Goal: Task Accomplishment & Management: Manage account settings

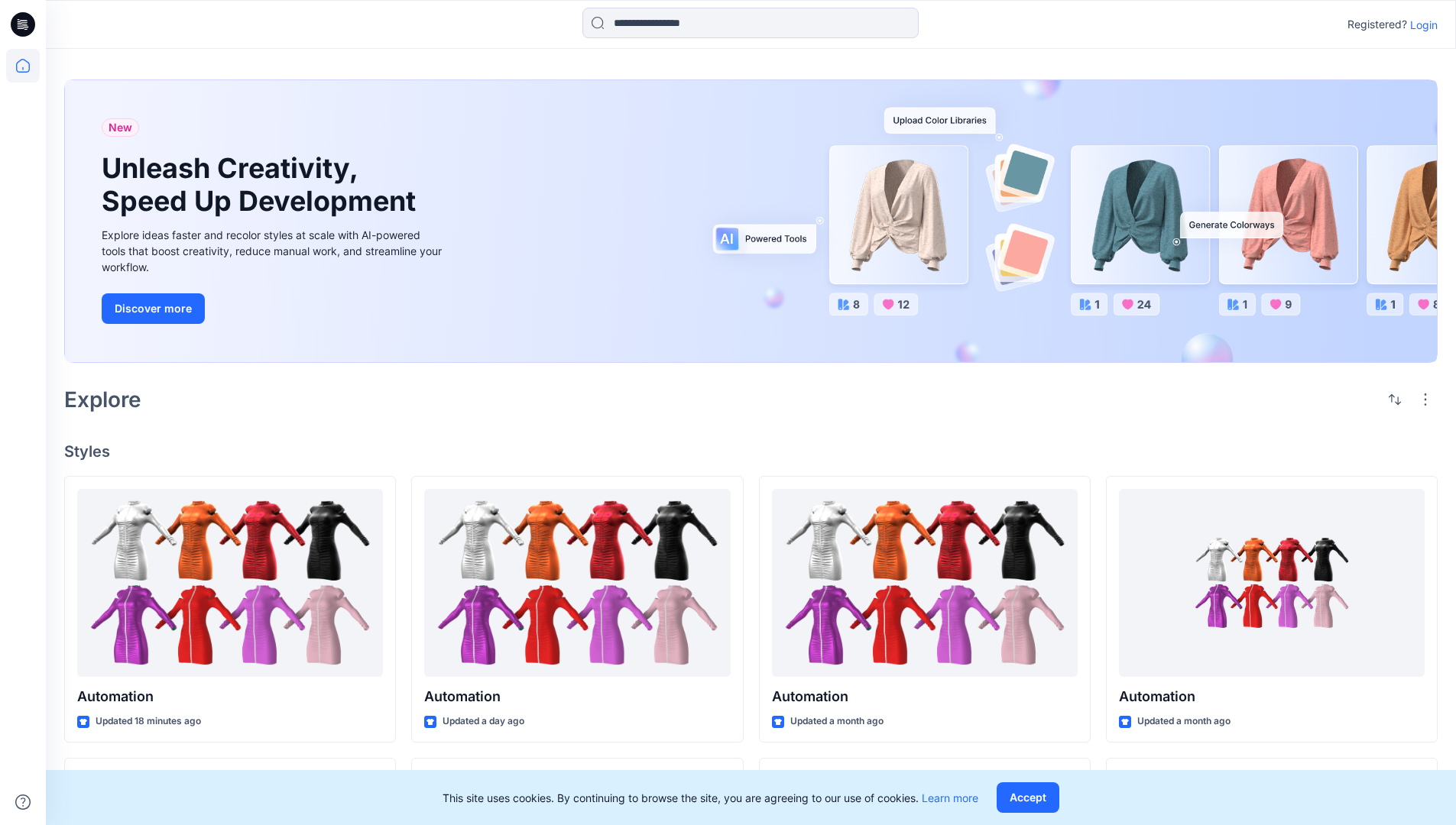
click at [1420, 24] on p "Login" at bounding box center [1424, 24] width 28 height 16
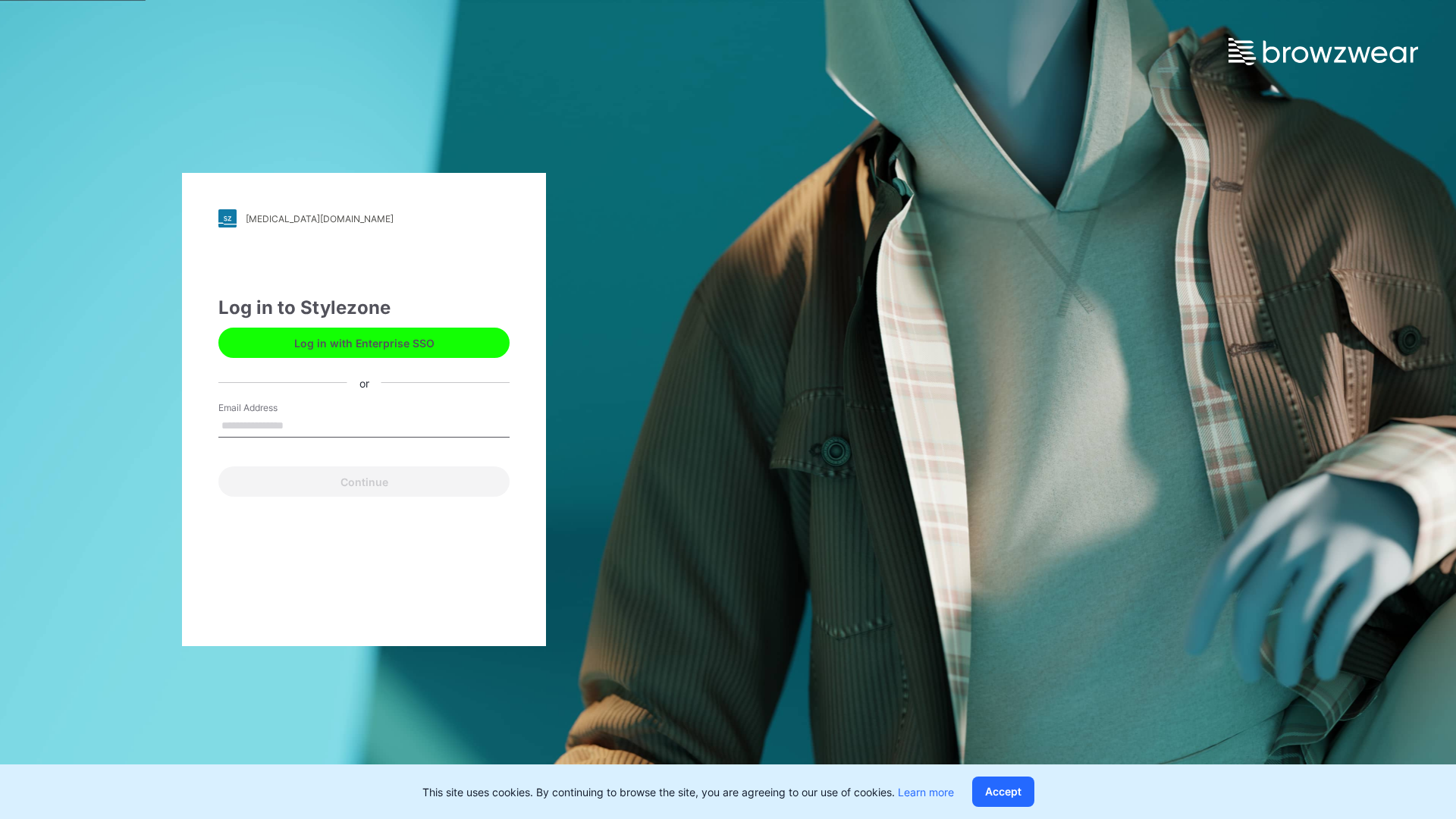
click at [300, 425] on input "Email Address" at bounding box center [364, 426] width 291 height 23
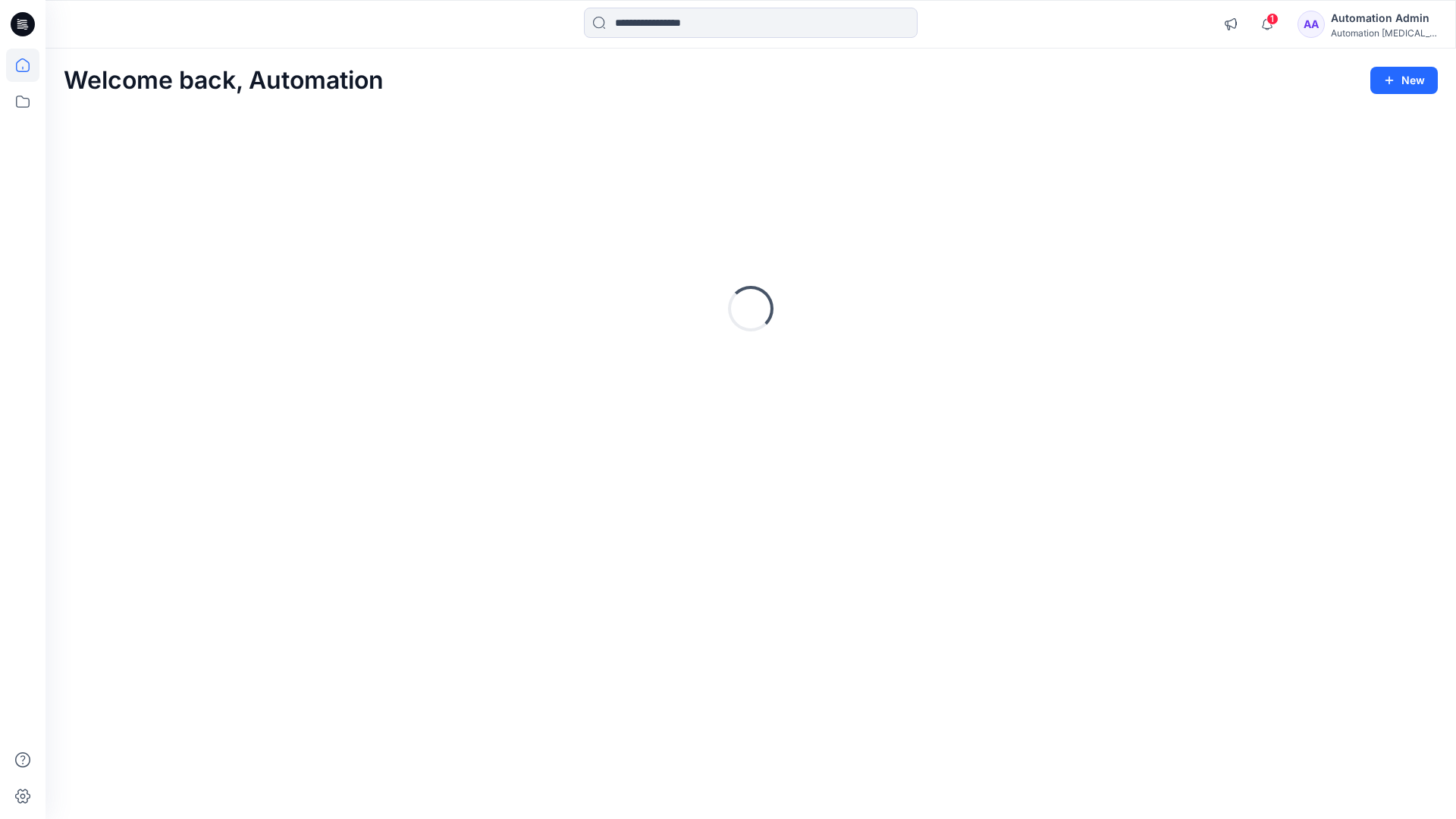
click at [29, 65] on icon at bounding box center [22, 65] width 13 height 13
click at [1372, 25] on div "Automation Admin" at bounding box center [1384, 18] width 106 height 18
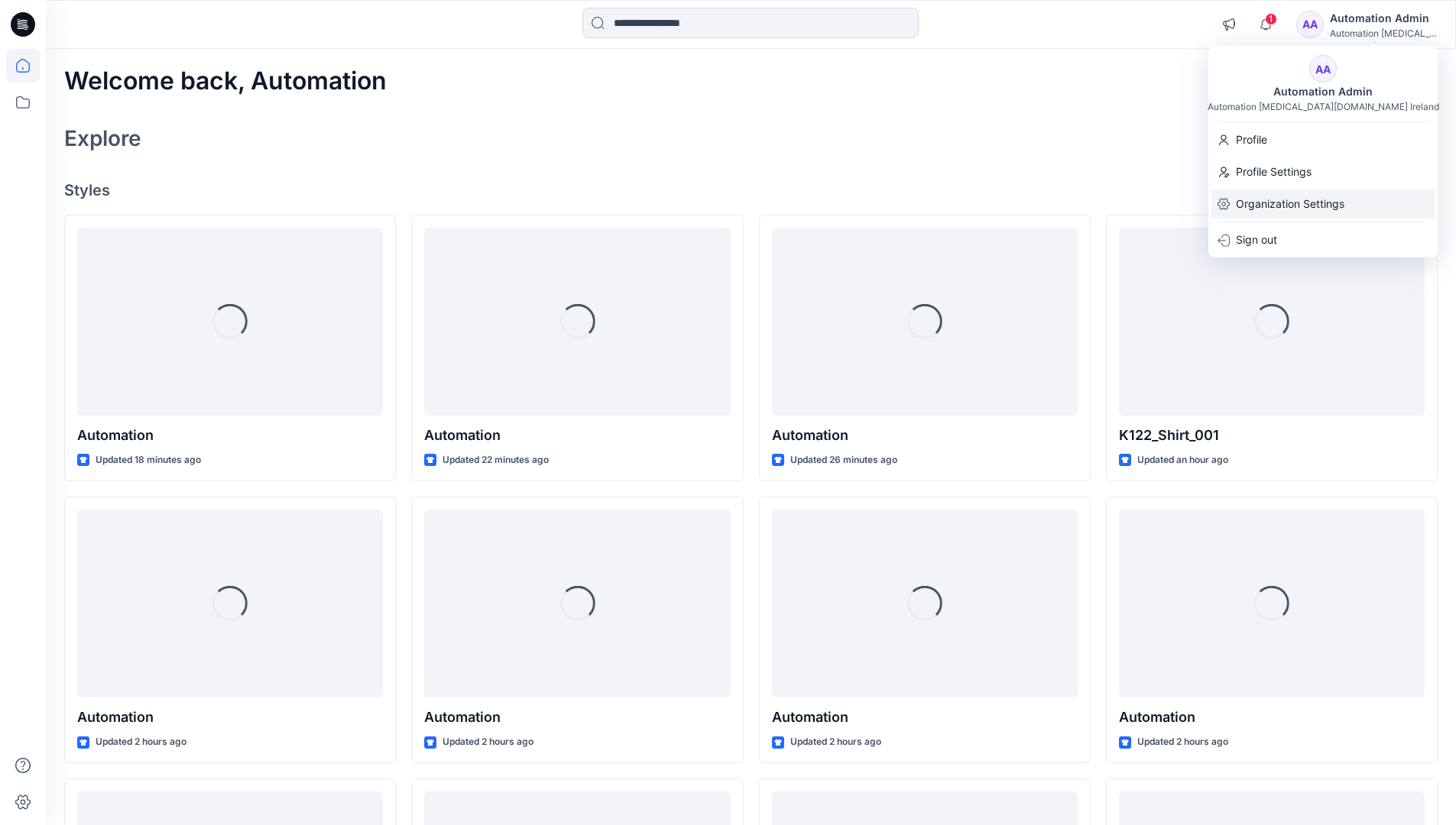
click at [1293, 207] on p "Organization Settings" at bounding box center [1290, 203] width 109 height 29
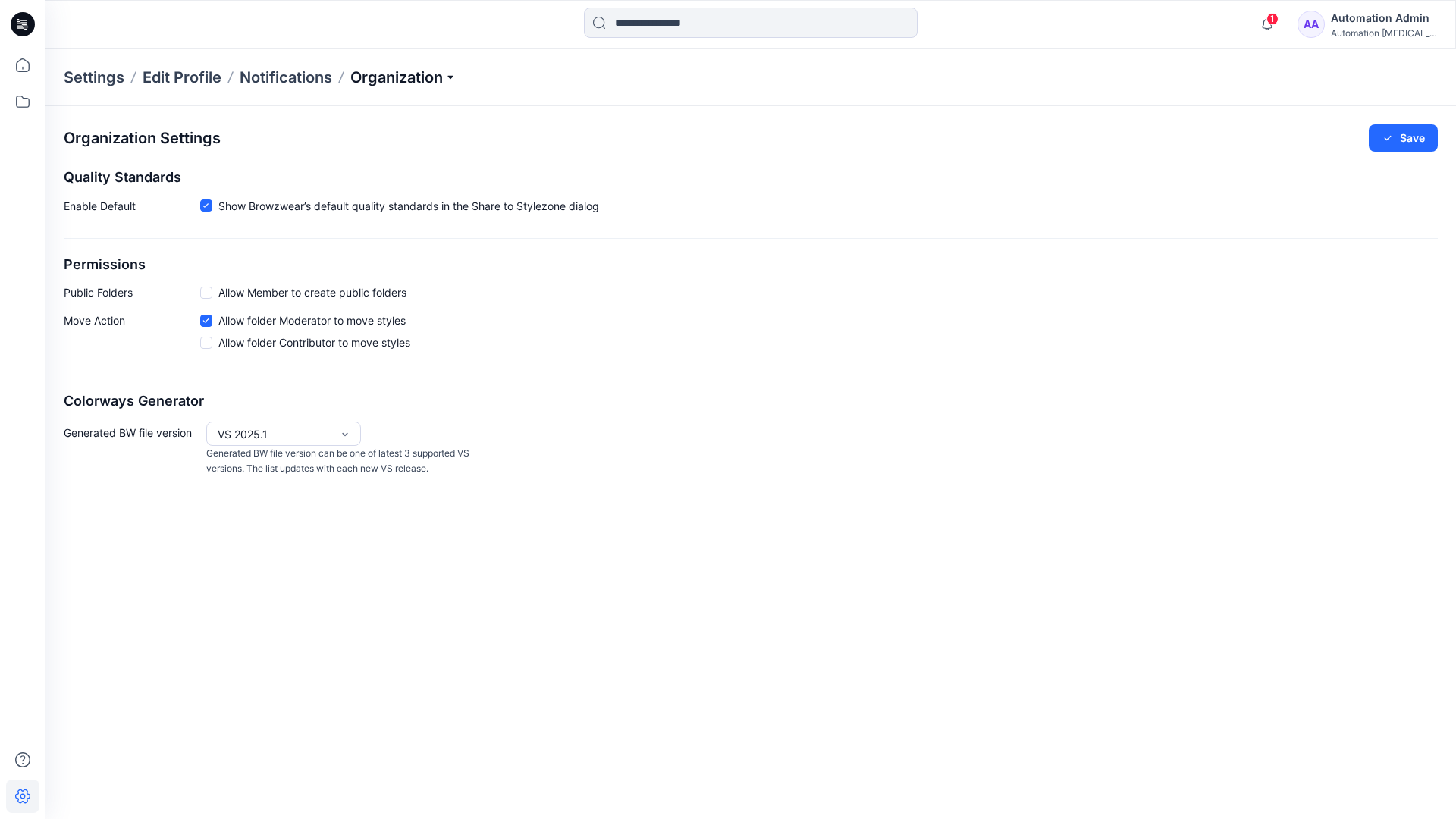
click at [432, 83] on p "Organization" at bounding box center [404, 77] width 106 height 21
click at [427, 78] on p "Organization" at bounding box center [404, 77] width 106 height 21
click at [206, 295] on span at bounding box center [207, 293] width 13 height 13
click at [1413, 139] on button "Save" at bounding box center [1404, 138] width 69 height 27
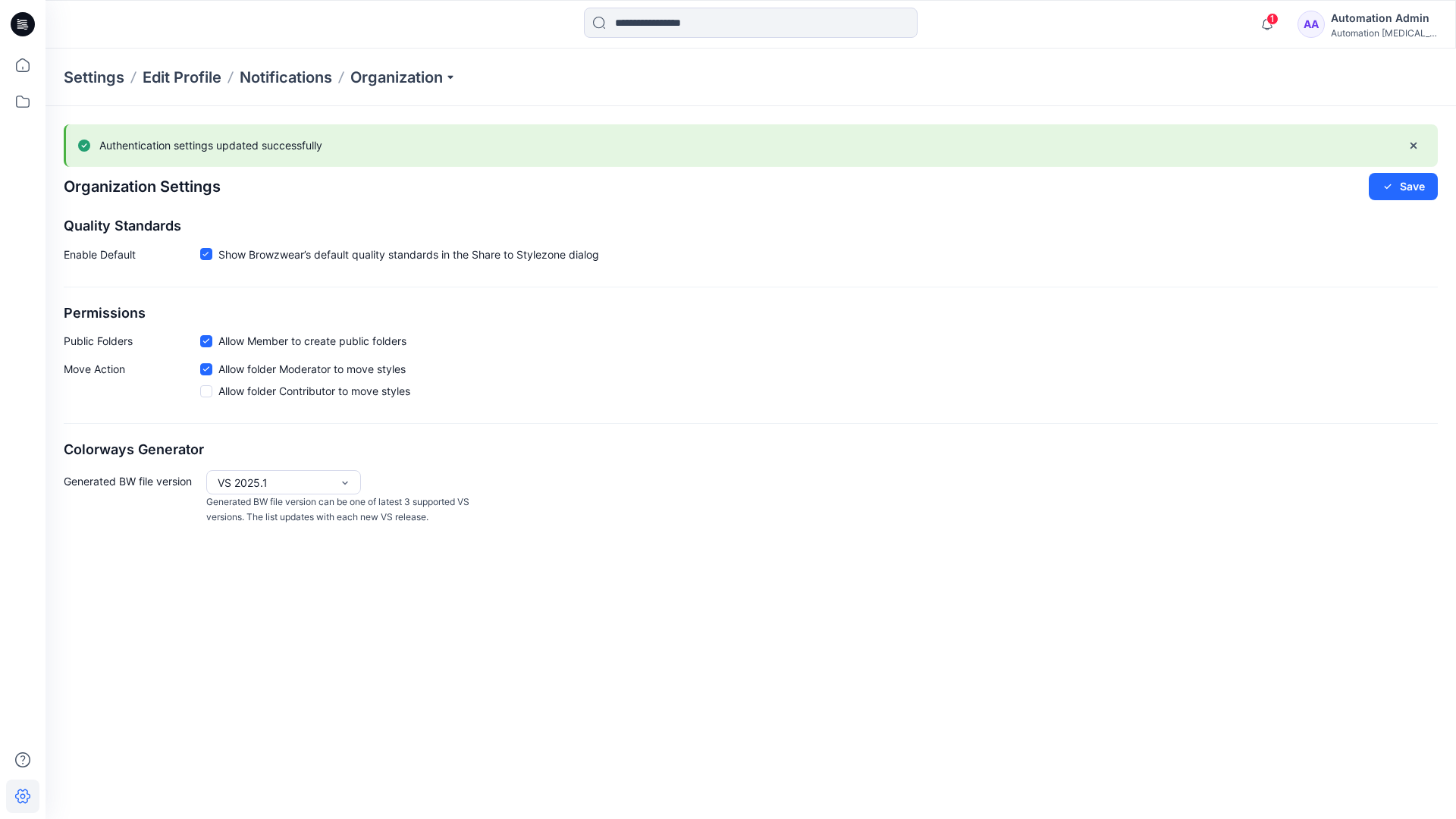
click at [207, 341] on icon at bounding box center [207, 341] width 6 height 5
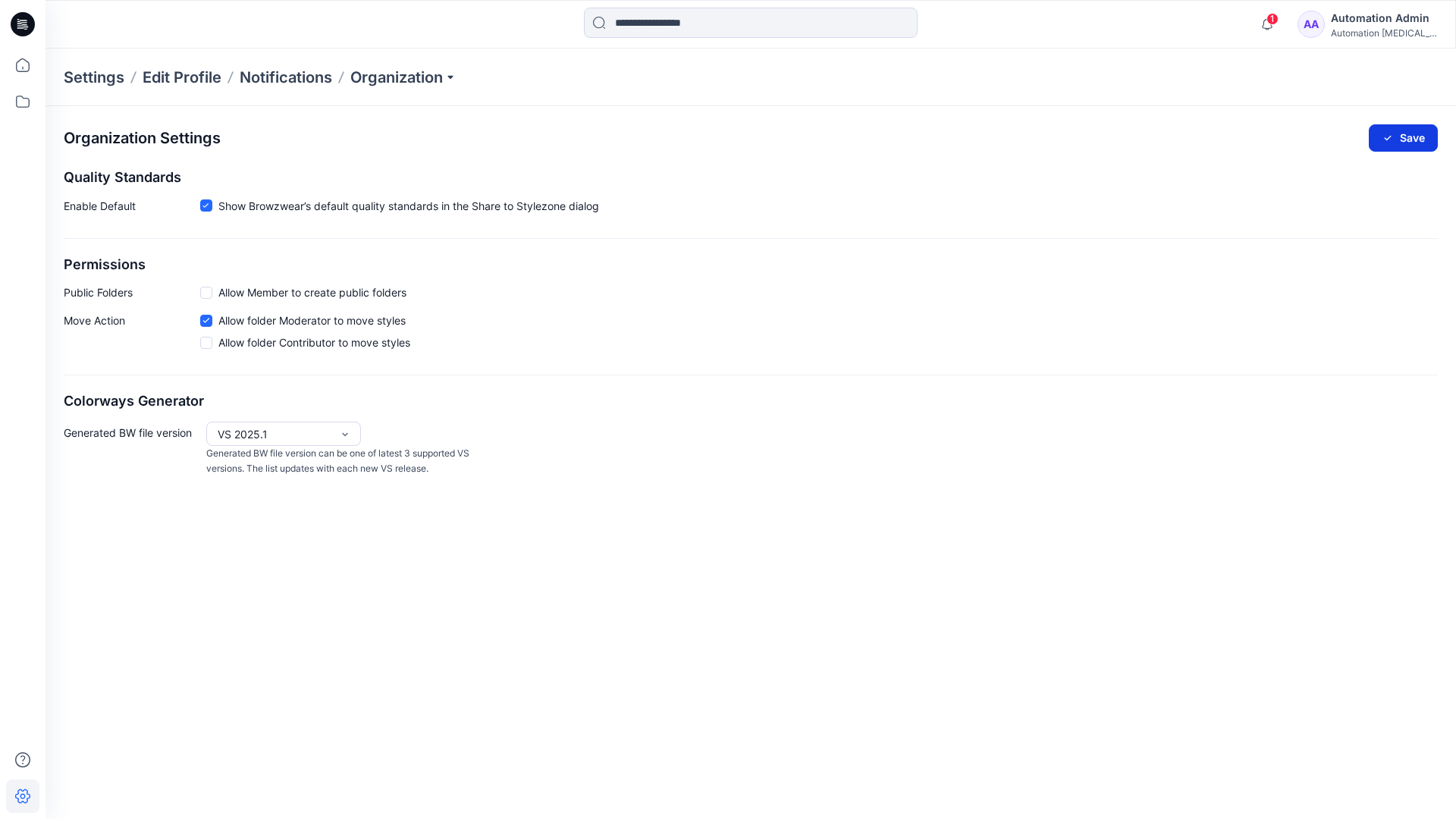
click at [1412, 135] on button "Save" at bounding box center [1404, 138] width 69 height 27
click at [206, 206] on icon at bounding box center [206, 206] width 7 height 5
click at [1405, 134] on button "Save" at bounding box center [1404, 138] width 69 height 27
click at [207, 207] on div "Organization Settings Loading... Quality Standards Enable Default Show Browzwea…" at bounding box center [751, 301] width 1411 height 391
click at [1419, 132] on button "Save" at bounding box center [1404, 138] width 69 height 27
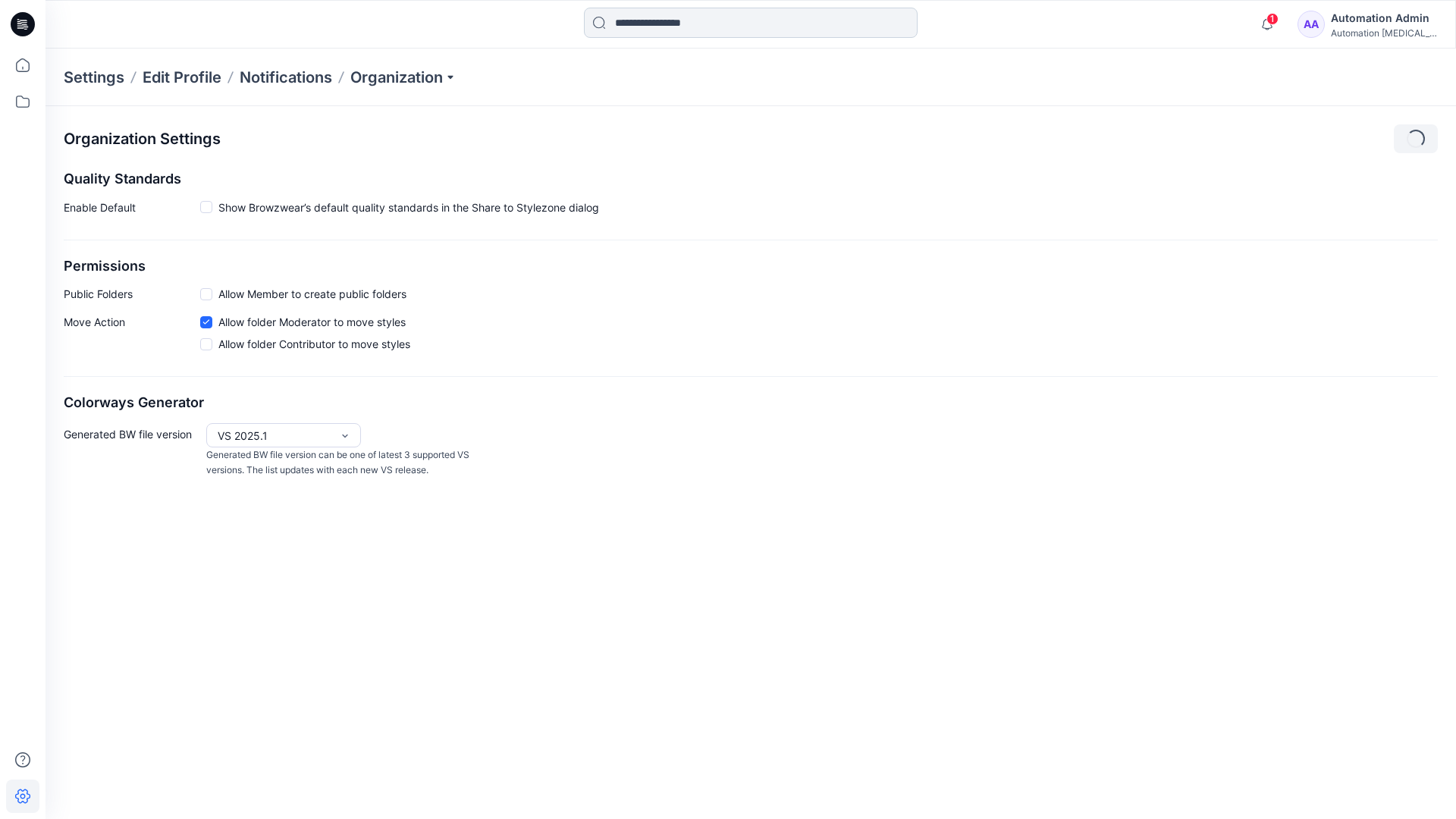
click at [686, 23] on input at bounding box center [751, 23] width 333 height 31
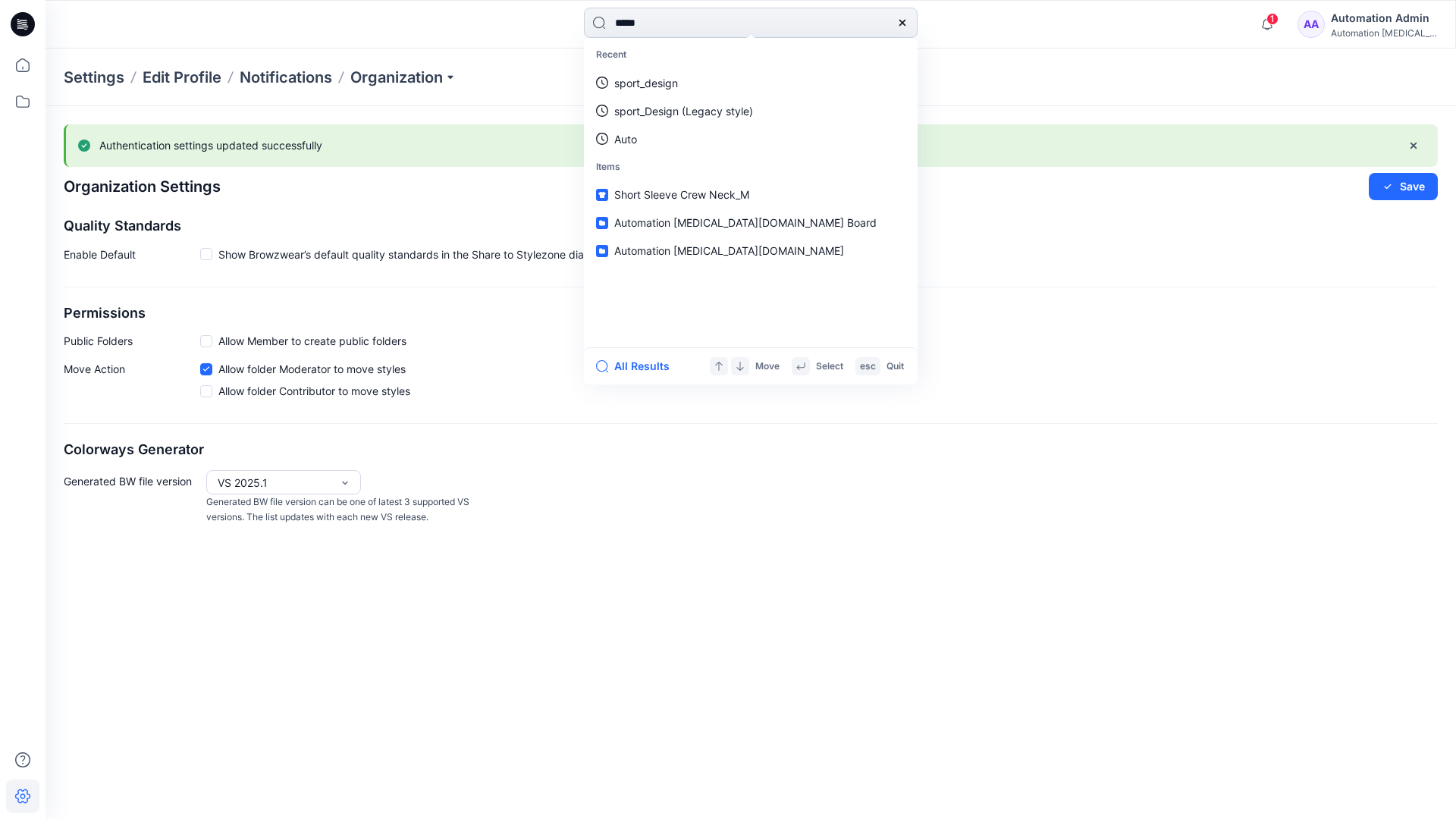
type input "****"
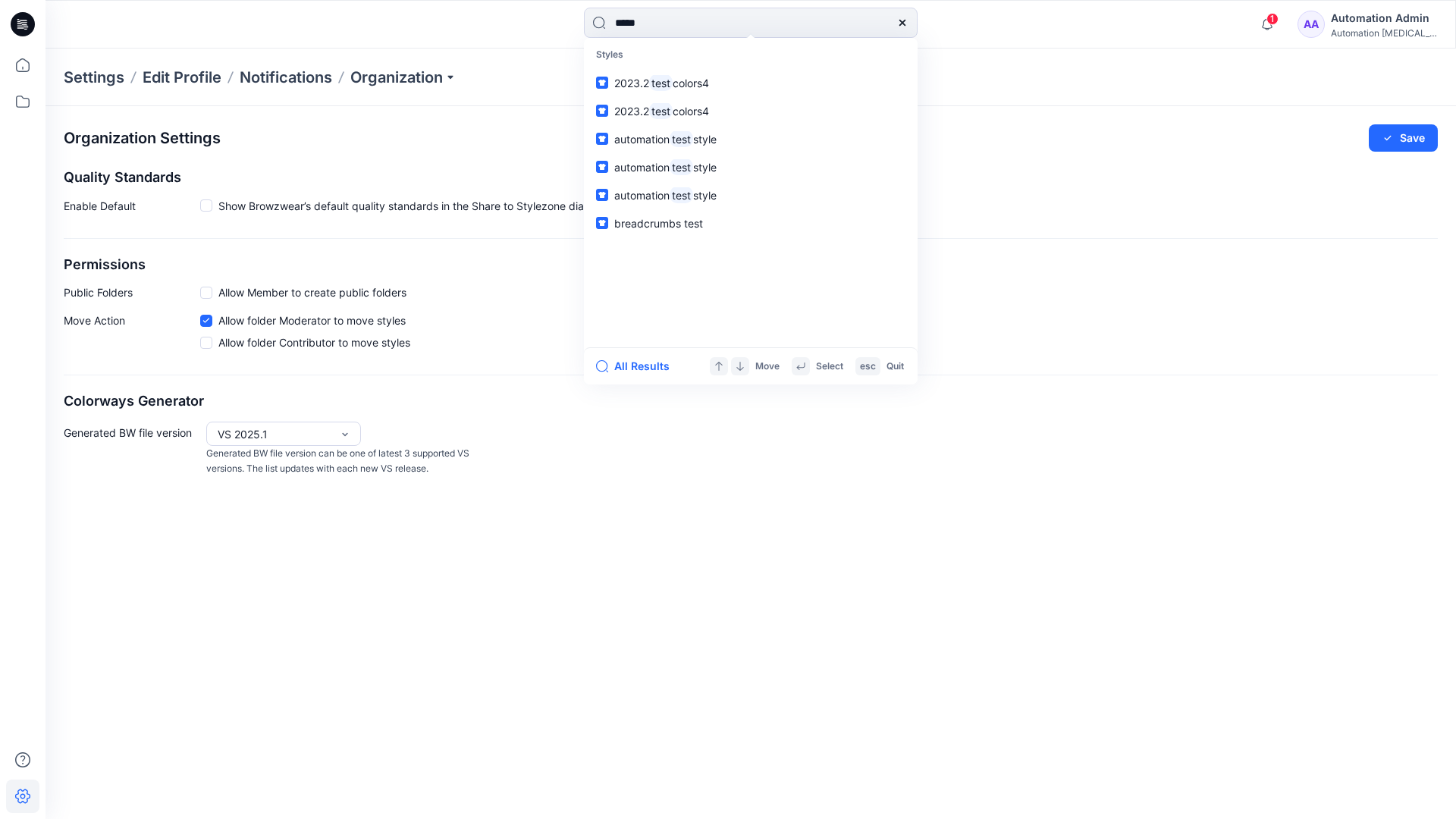
click at [903, 23] on icon at bounding box center [903, 23] width 13 height 13
click at [849, 16] on input at bounding box center [751, 23] width 333 height 31
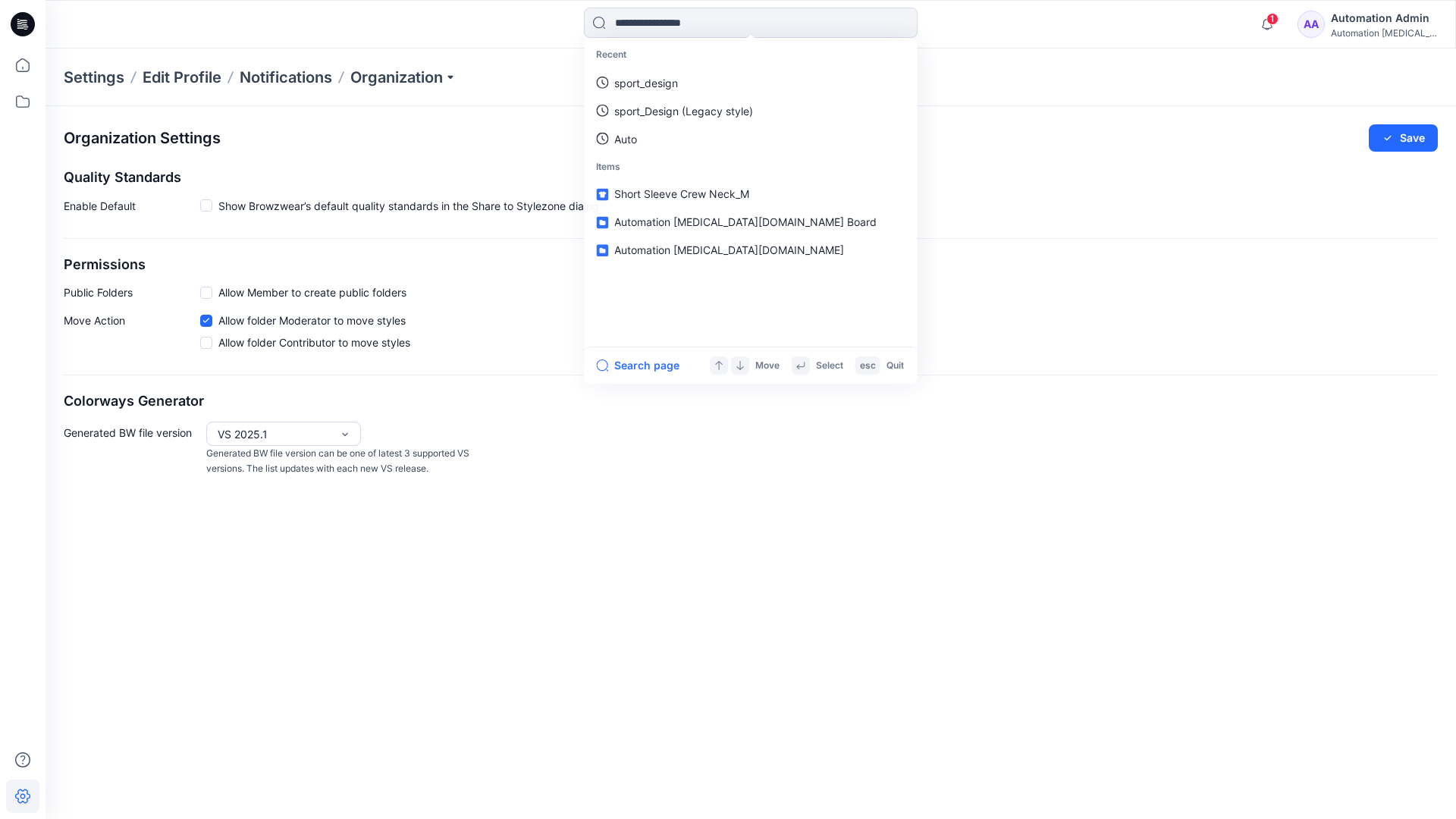
click at [1366, 16] on div "Automation Admin" at bounding box center [1384, 18] width 106 height 18
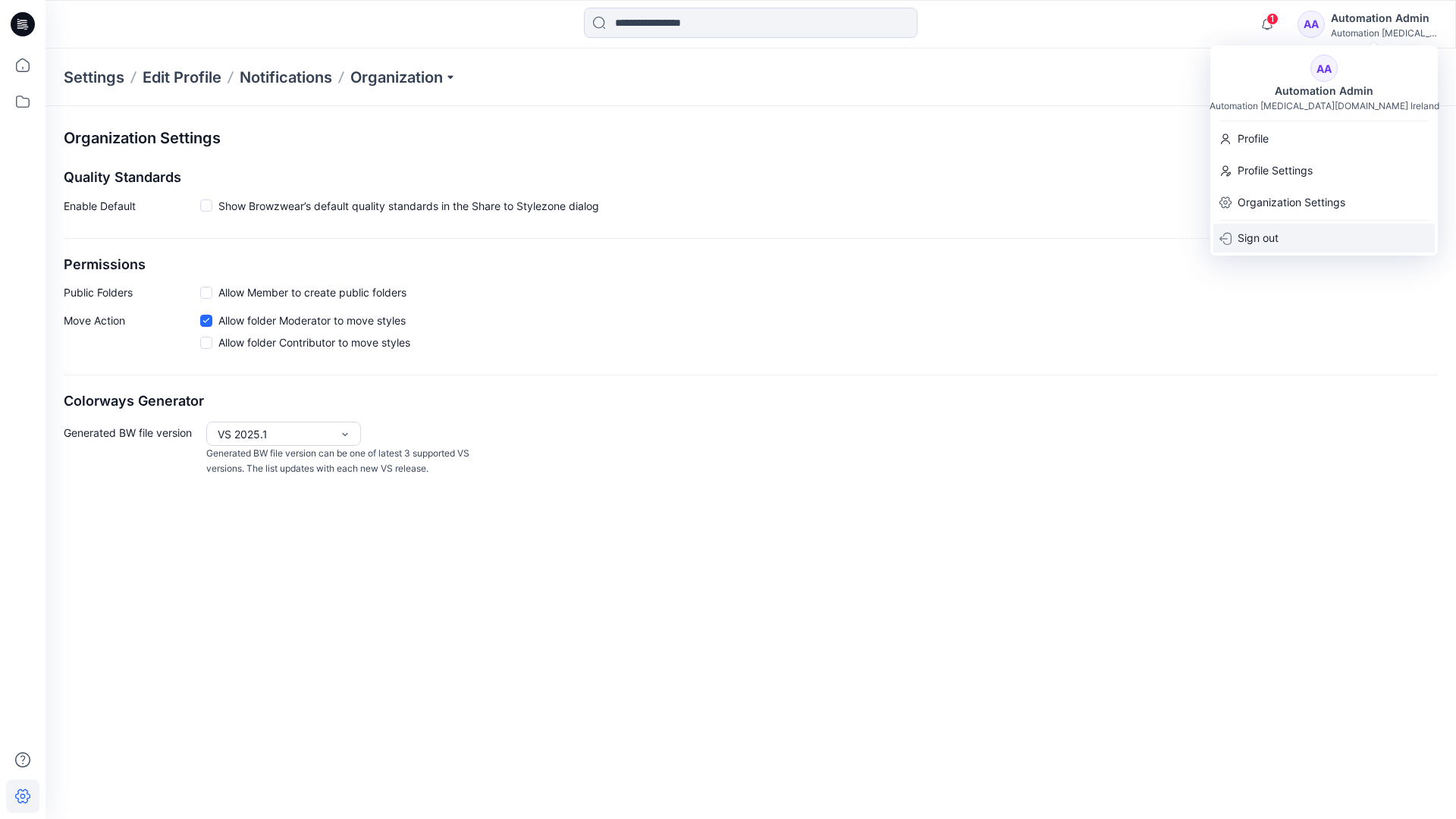
click at [1281, 233] on div "Sign out" at bounding box center [1324, 238] width 222 height 29
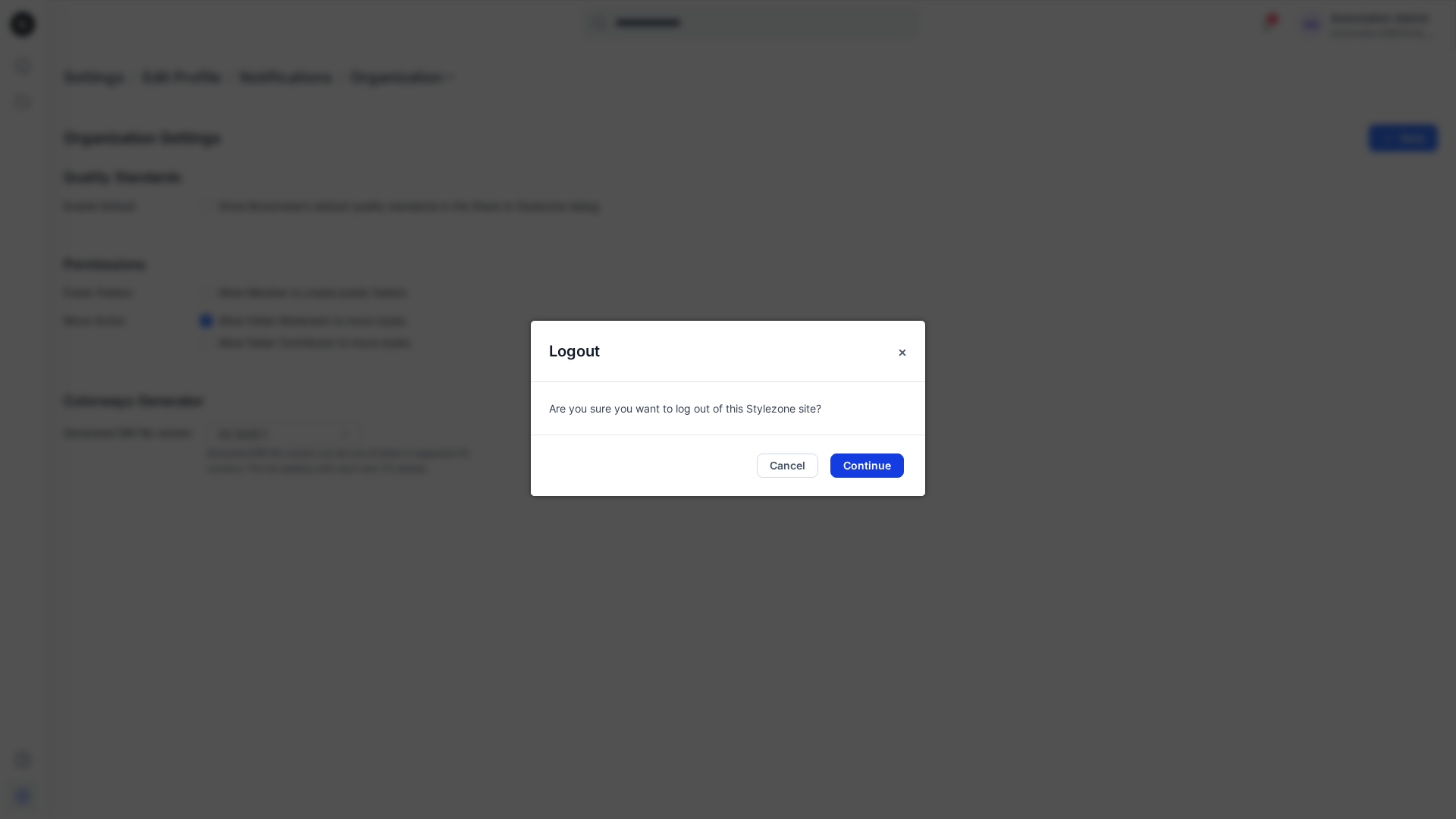
click at [868, 459] on button "Continue" at bounding box center [867, 465] width 74 height 24
